Goal: Task Accomplishment & Management: Use online tool/utility

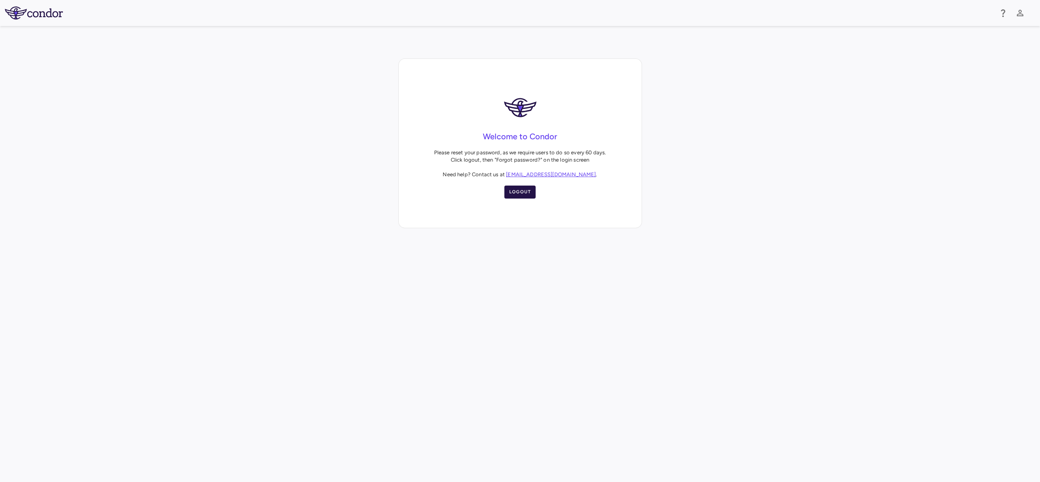
click at [519, 192] on button "Logout" at bounding box center [520, 192] width 32 height 13
click at [524, 190] on button "Logout" at bounding box center [520, 192] width 32 height 13
click at [527, 190] on button "Logout" at bounding box center [520, 192] width 32 height 13
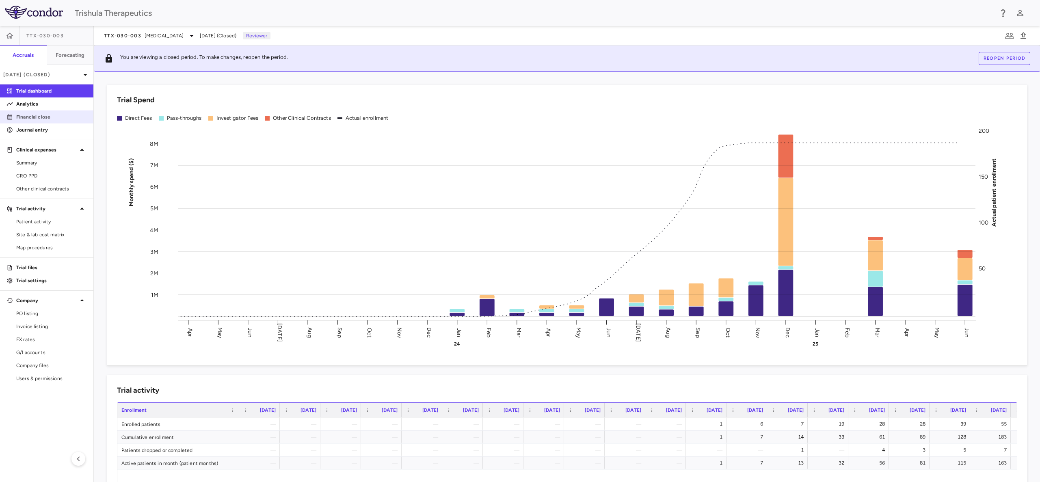
click at [48, 116] on p "Financial close" at bounding box center [51, 116] width 71 height 7
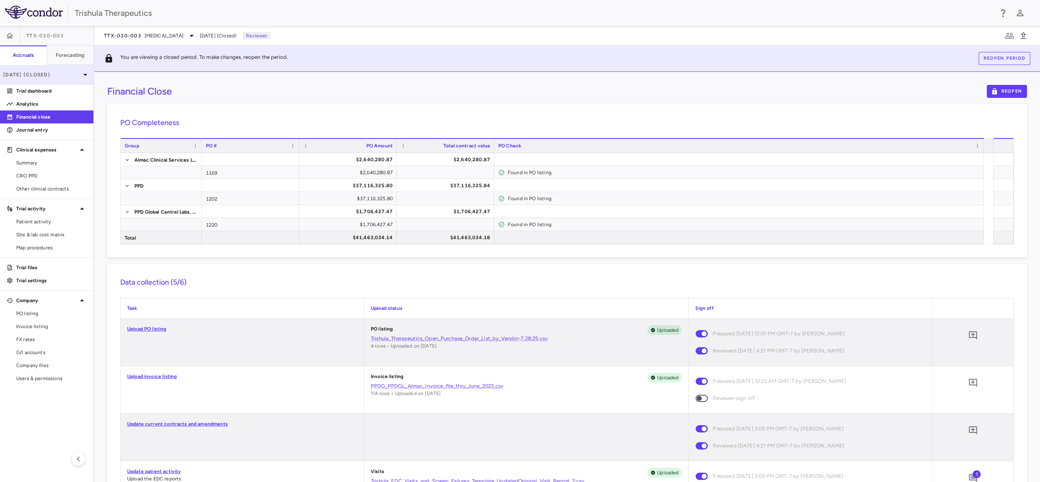
click at [45, 71] on p "[DATE] (Closed)" at bounding box center [41, 74] width 77 height 7
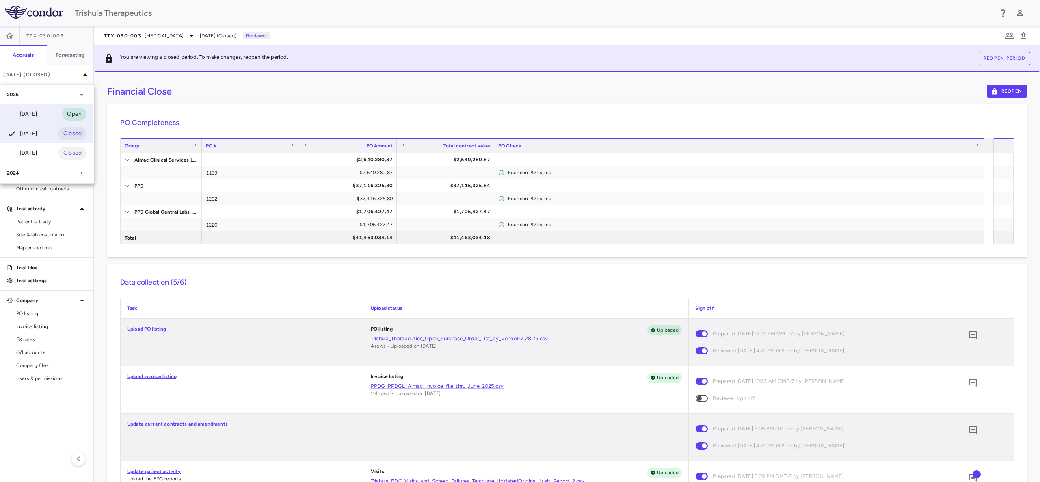
click at [43, 117] on div "[DATE] Open" at bounding box center [46, 113] width 93 height 19
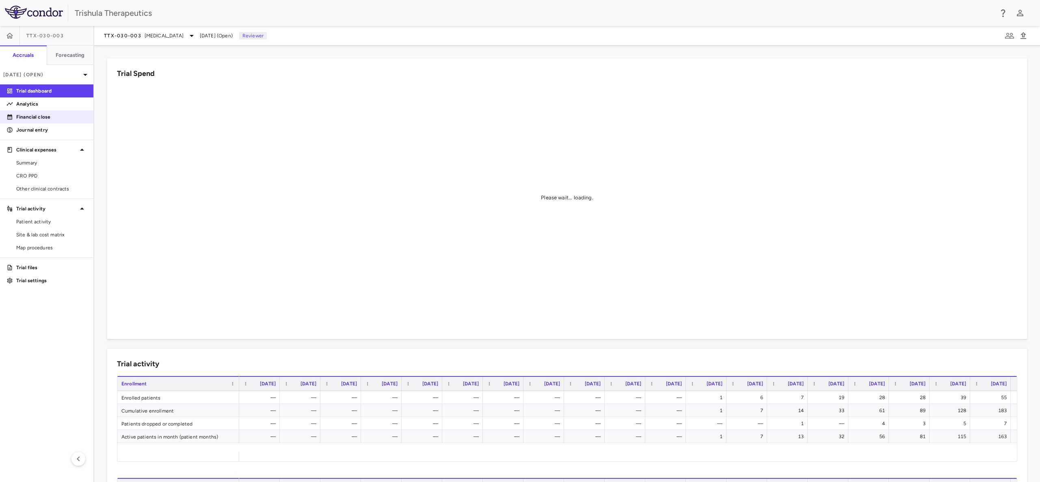
click at [37, 117] on p "Financial close" at bounding box center [51, 116] width 71 height 7
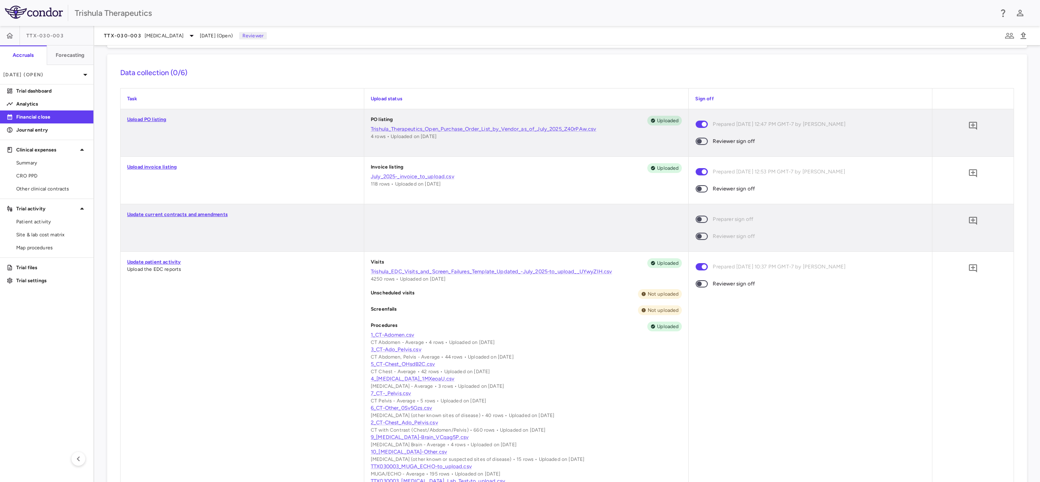
scroll to position [183, 0]
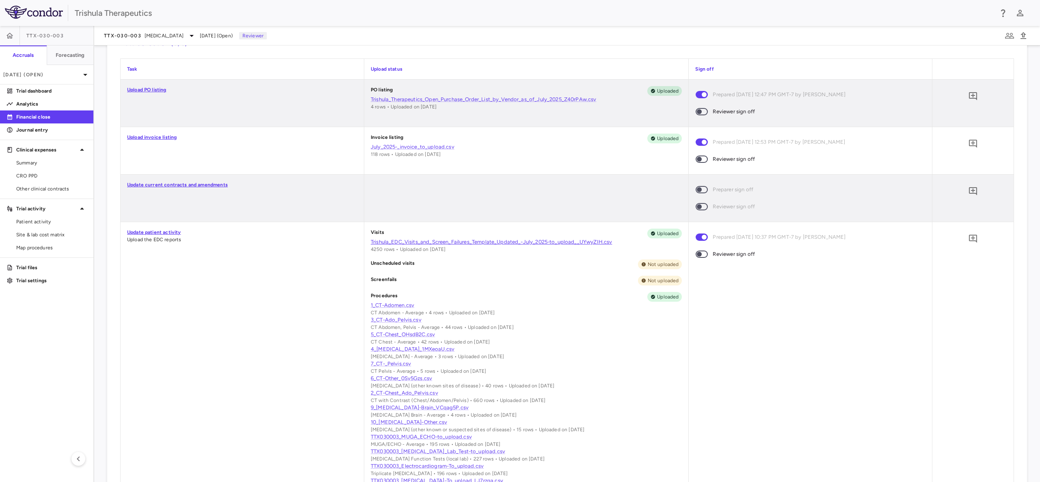
click at [424, 242] on link "Trishula_EDC_Visits_and_Screen_Failures_Template_Updated_-July_2025-to_upload__…" at bounding box center [526, 241] width 311 height 7
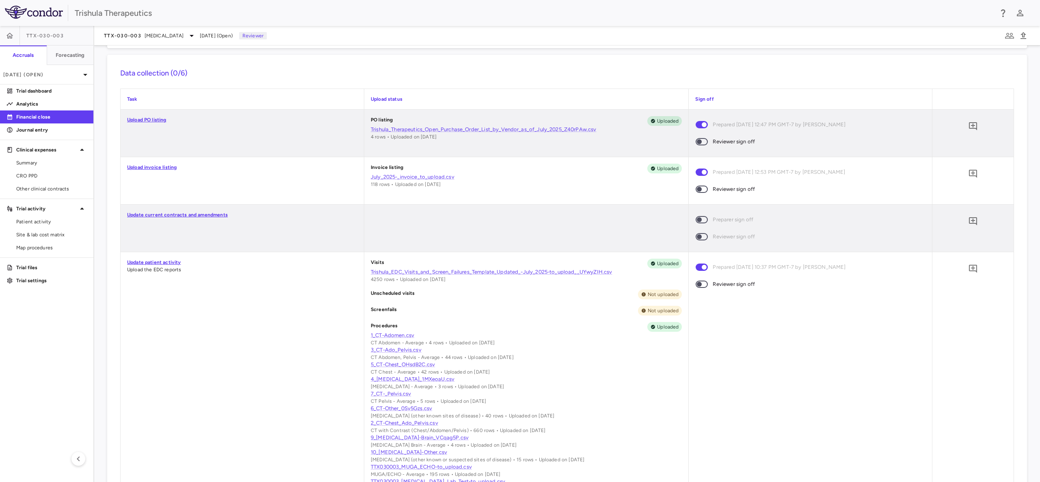
scroll to position [213, 0]
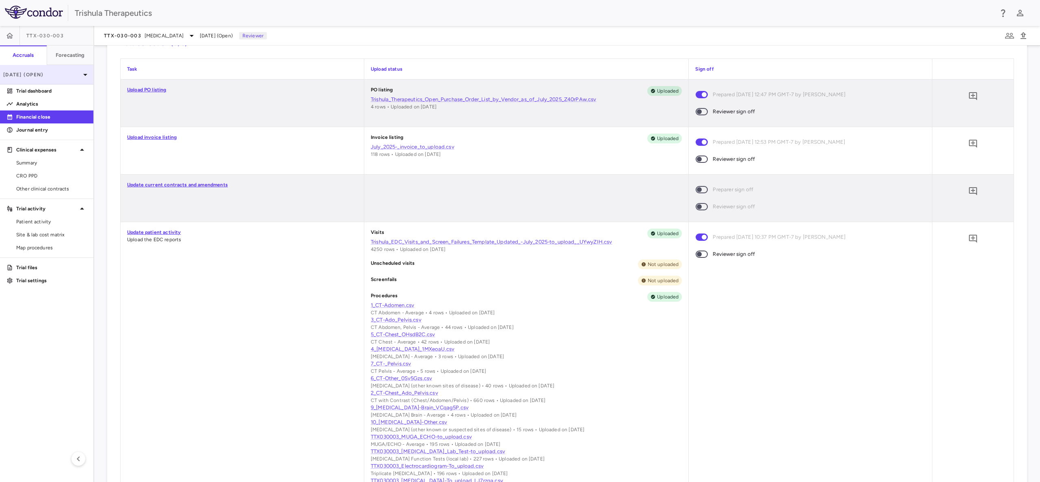
click at [37, 73] on p "[DATE] (Open)" at bounding box center [41, 74] width 77 height 7
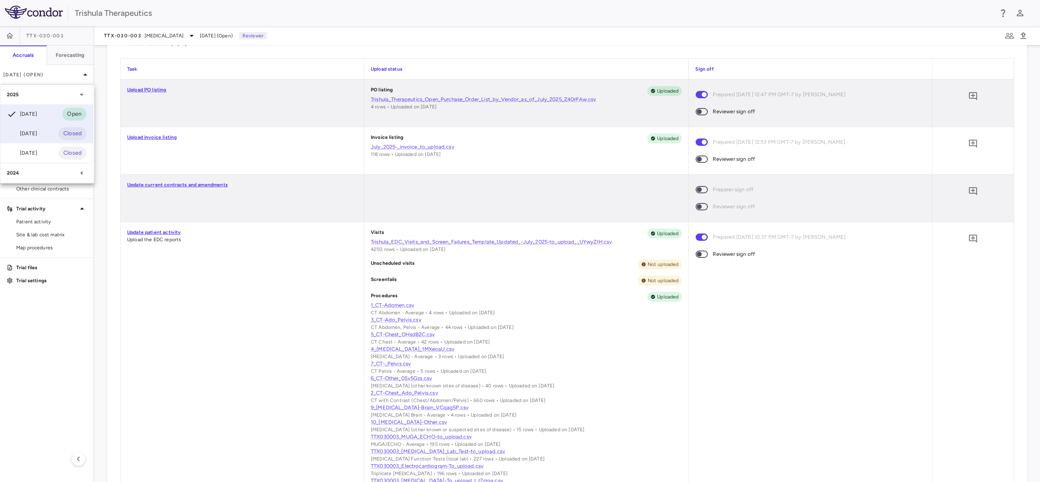
click at [36, 137] on div "[DATE]" at bounding box center [22, 134] width 30 height 10
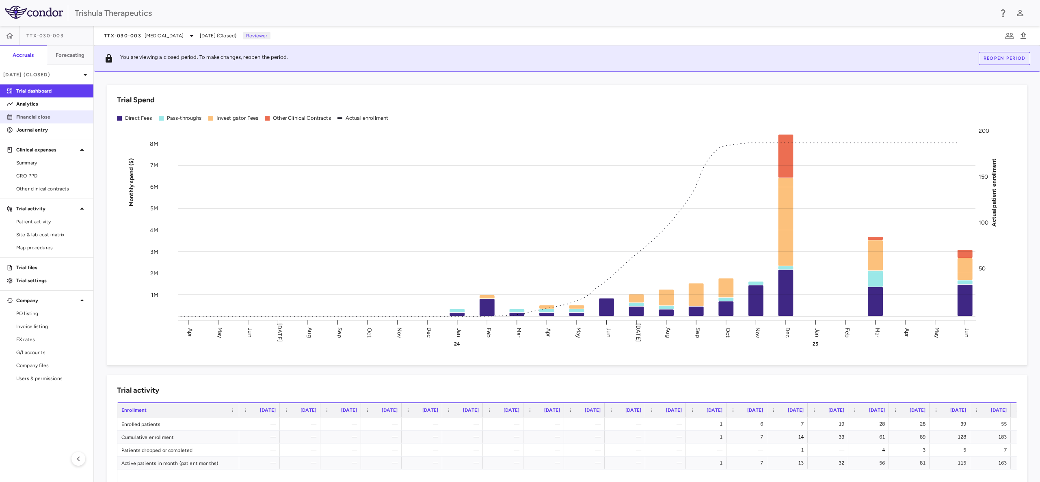
click at [35, 119] on p "Financial close" at bounding box center [51, 116] width 71 height 7
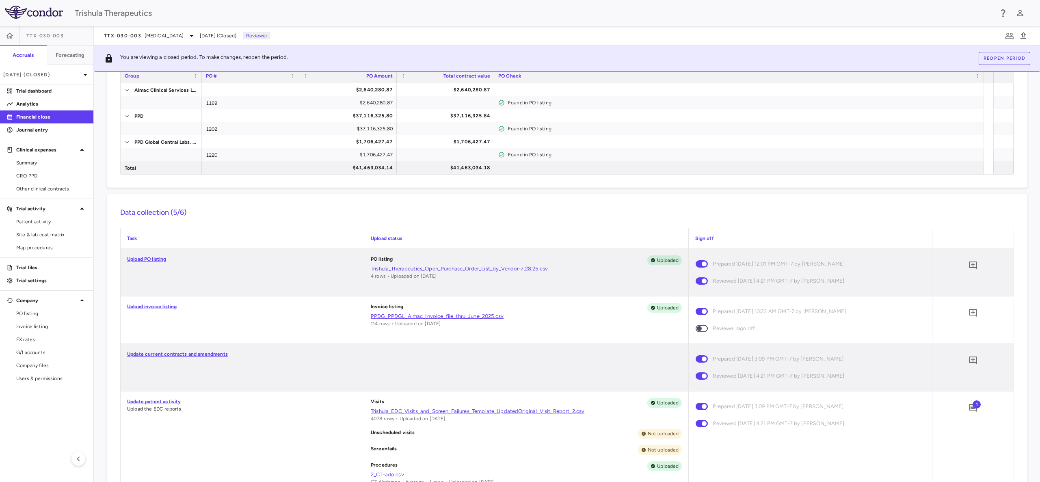
scroll to position [122, 0]
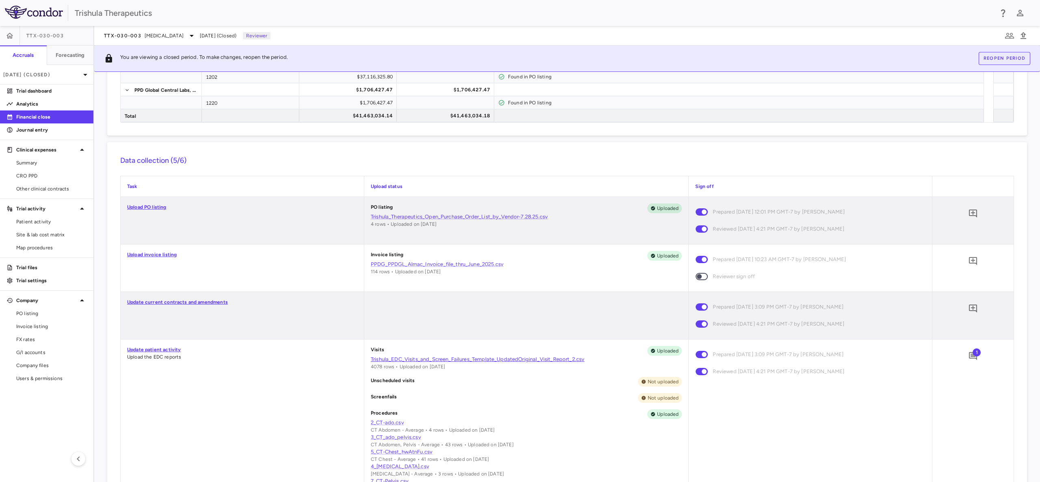
click at [445, 360] on link "Trishula_EDC_Visits_and_Screen_Failures_Template_UpdatedOriginal_Visit_Report_2…" at bounding box center [526, 359] width 311 height 7
